Goal: Information Seeking & Learning: Find contact information

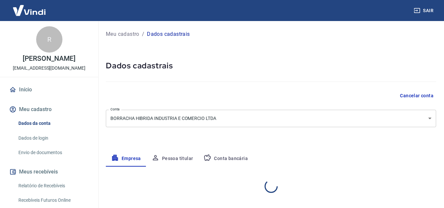
select select "MG"
select select "business"
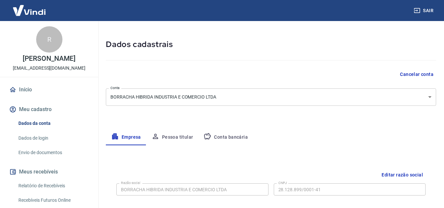
scroll to position [33, 0]
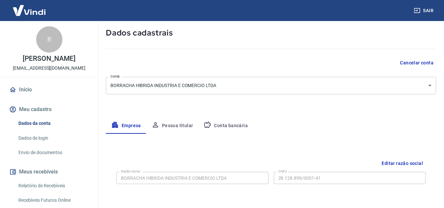
click at [215, 89] on body "Sair R Ricardo Antonio Marques Vieira Decorte thiago.lima@imperlast.com Início …" at bounding box center [222, 71] width 444 height 208
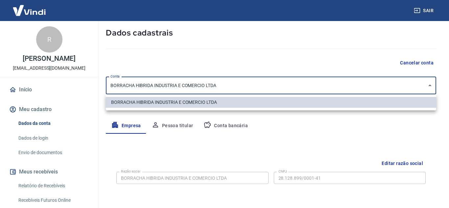
click at [241, 176] on div at bounding box center [224, 104] width 449 height 208
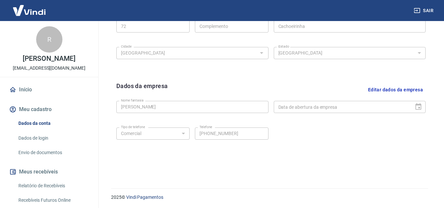
scroll to position [266, 0]
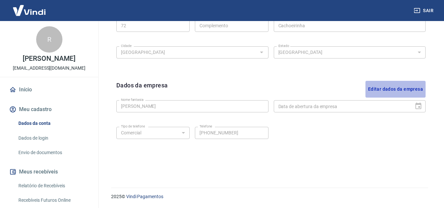
click at [384, 88] on button "Editar dados da empresa" at bounding box center [396, 89] width 60 height 17
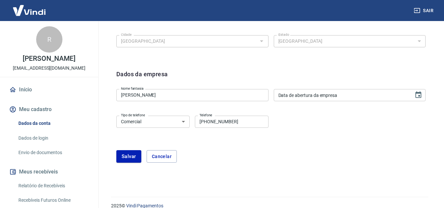
scroll to position [286, 0]
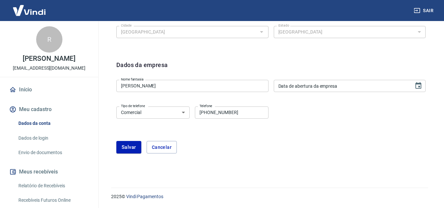
click at [312, 107] on div "Tipo de telefone Residencial Comercial Tipo de telefone Telefone (31) 98317-050…" at bounding box center [270, 117] width 309 height 27
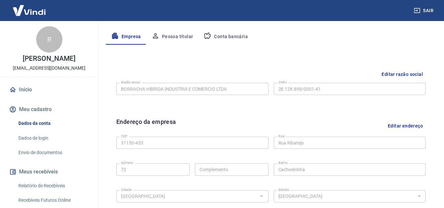
scroll to position [89, 0]
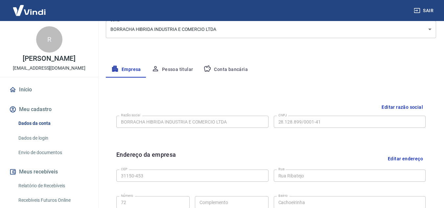
click at [398, 107] on button "Editar razão social" at bounding box center [402, 107] width 47 height 12
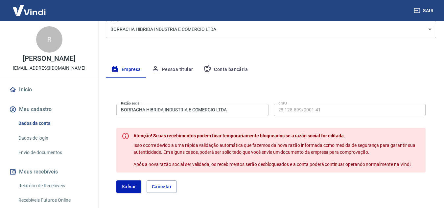
click at [265, 109] on input "BORRACHA HIBRIDA INDUSTRIA E COMERCIO LTDA" at bounding box center [192, 110] width 152 height 12
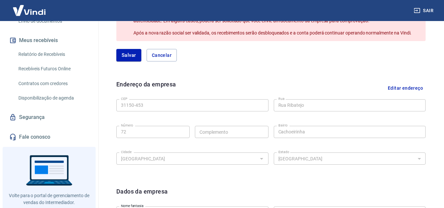
scroll to position [154, 0]
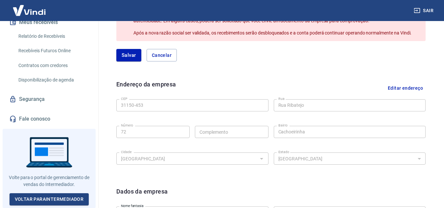
click at [42, 117] on link "Fale conosco" at bounding box center [49, 119] width 83 height 14
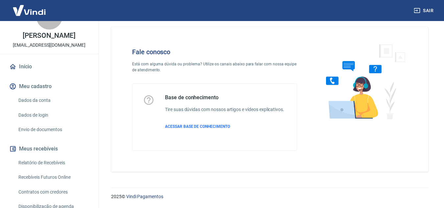
scroll to position [23, 0]
click at [40, 107] on link "Dados da conta" at bounding box center [53, 100] width 75 height 13
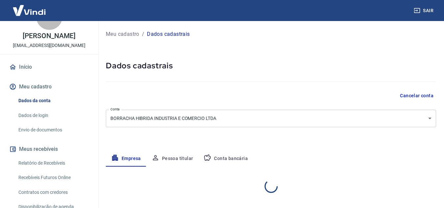
select select "MG"
select select "business"
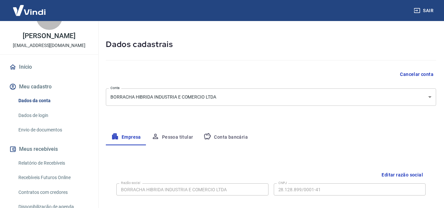
scroll to position [33, 0]
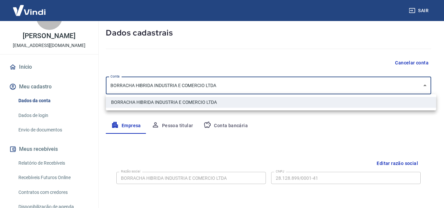
click at [228, 88] on body "Sair R Ricardo Antonio Marques Vieira Decorte thiago.lima@imperlast.com Início …" at bounding box center [222, 71] width 444 height 208
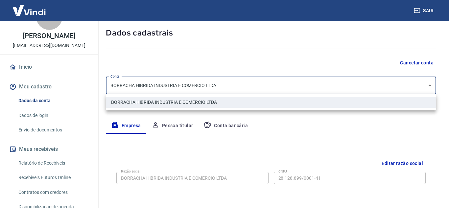
click at [228, 88] on div at bounding box center [224, 104] width 449 height 208
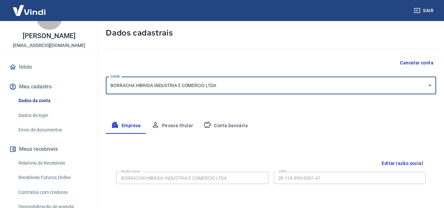
click at [175, 122] on button "Pessoa titular" at bounding box center [172, 126] width 52 height 16
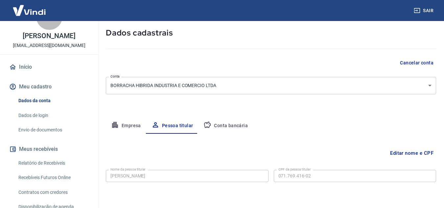
click at [216, 126] on button "Conta bancária" at bounding box center [225, 126] width 55 height 16
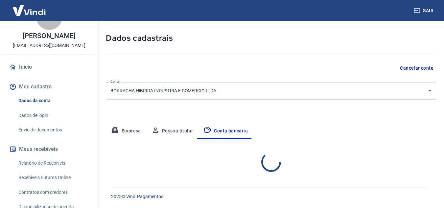
select select "1"
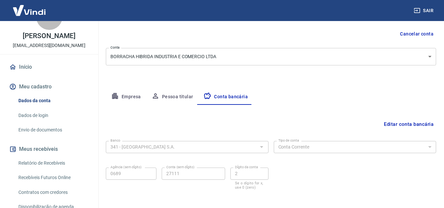
scroll to position [0, 0]
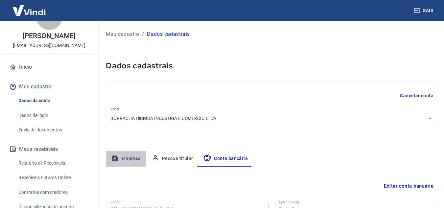
click at [130, 158] on button "Empresa" at bounding box center [126, 159] width 40 height 16
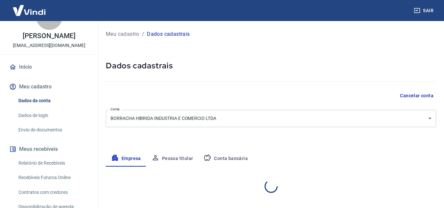
select select "MG"
select select "business"
click at [194, 118] on body "Sair R Ricardo Antonio Marques Vieira Decorte thiago.lima@imperlast.com Início …" at bounding box center [222, 104] width 444 height 208
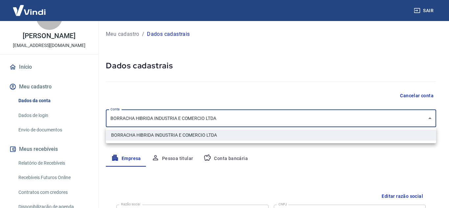
click at [194, 118] on div at bounding box center [224, 104] width 449 height 208
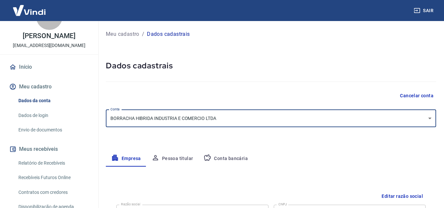
click at [41, 94] on button "Meu cadastro" at bounding box center [49, 87] width 83 height 14
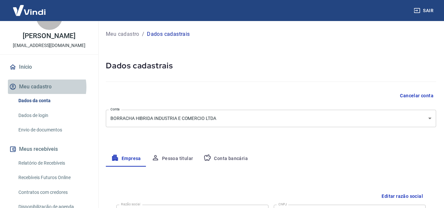
click at [41, 94] on button "Meu cadastro" at bounding box center [49, 87] width 83 height 14
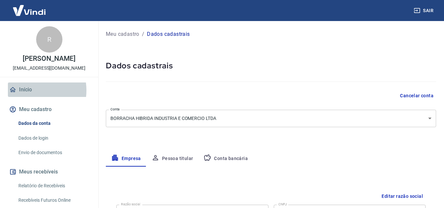
click at [29, 97] on link "Início" at bounding box center [49, 90] width 83 height 14
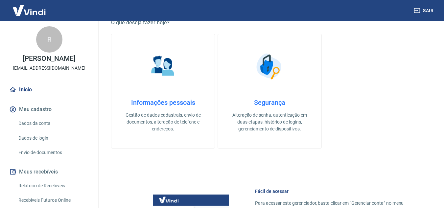
scroll to position [197, 0]
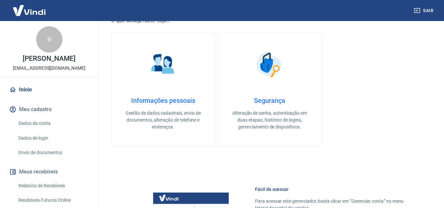
click at [160, 86] on link "Informações pessoais Gestão de dados cadastrais, envio de documentos, alteração…" at bounding box center [163, 89] width 104 height 115
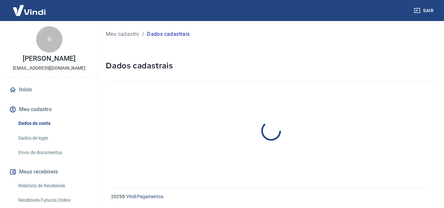
select select "MG"
select select "business"
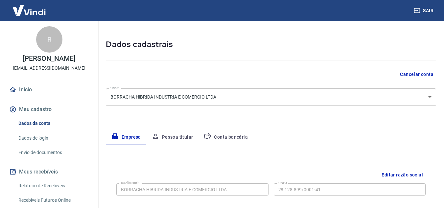
scroll to position [33, 0]
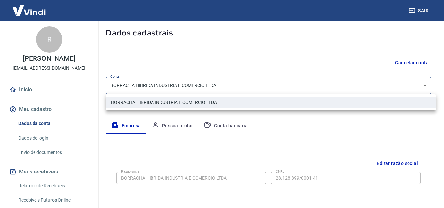
click at [204, 84] on body "Sair R Ricardo Antonio Marques Vieira Decorte thiago.lima@imperlast.com Início …" at bounding box center [222, 71] width 444 height 208
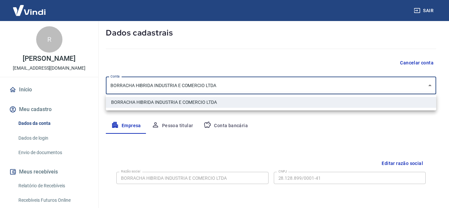
click at [204, 84] on div at bounding box center [224, 104] width 449 height 208
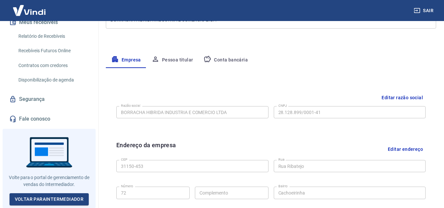
scroll to position [154, 0]
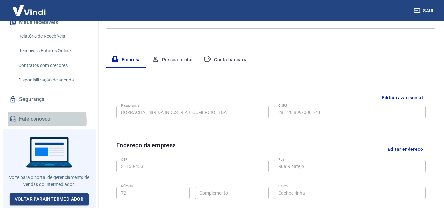
click at [37, 123] on link "Fale conosco" at bounding box center [49, 119] width 83 height 14
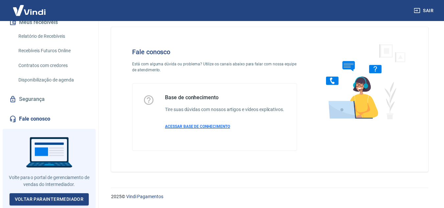
click at [190, 126] on span "ACESSAR BASE DE CONHECIMENTO" at bounding box center [197, 126] width 65 height 5
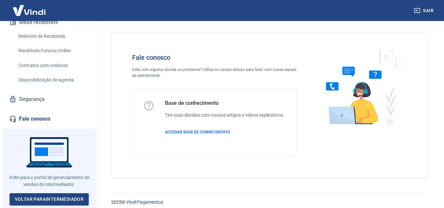
scroll to position [0, 0]
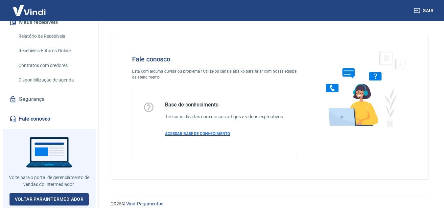
click at [208, 134] on span "ACESSAR BASE DE CONHECIMENTO" at bounding box center [197, 133] width 65 height 5
click at [185, 134] on span "ACESSAR BASE DE CONHECIMENTO" at bounding box center [197, 133] width 65 height 5
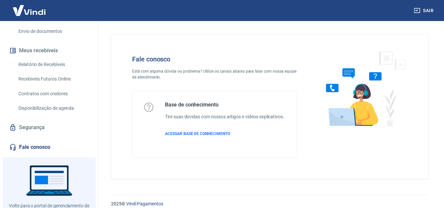
click at [14, 2] on img at bounding box center [29, 10] width 43 height 20
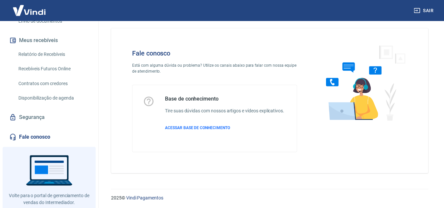
scroll to position [7, 0]
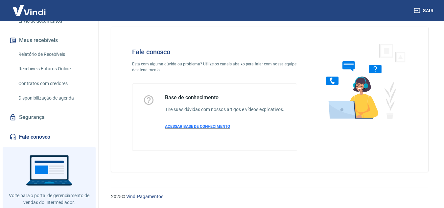
click at [200, 126] on span "ACESSAR BASE DE CONHECIMENTO" at bounding box center [197, 126] width 65 height 5
